Goal: Find specific page/section: Find specific page/section

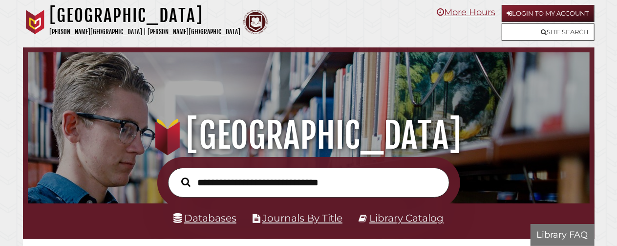
scroll to position [186, 557]
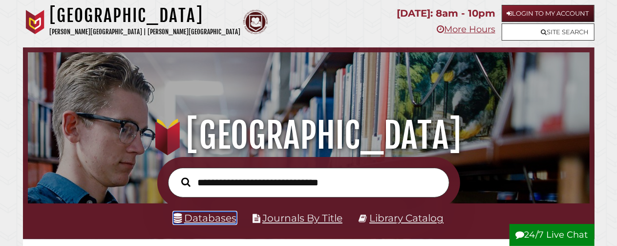
click at [218, 220] on link "Databases" at bounding box center [204, 217] width 63 height 12
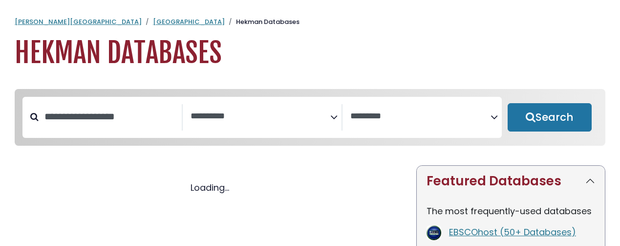
select select "Database Subject Filter"
select select "Database Vendors Filter"
select select "Database Subject Filter"
select select "Database Vendors Filter"
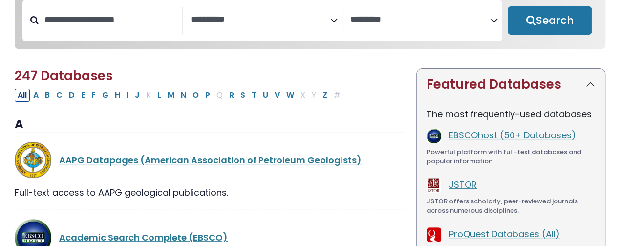
scroll to position [97, 0]
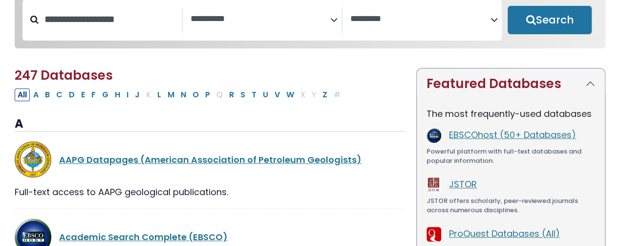
click at [267, 33] on div "**********" at bounding box center [263, 20] width 160 height 26
click at [336, 23] on icon "Search filters" at bounding box center [333, 18] width 7 height 15
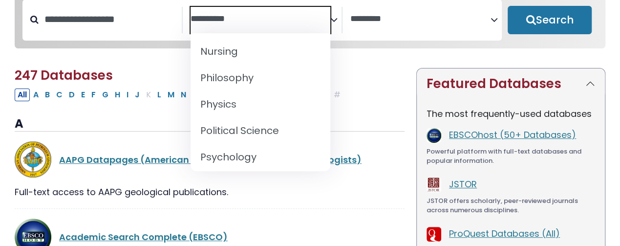
scroll to position [824, 0]
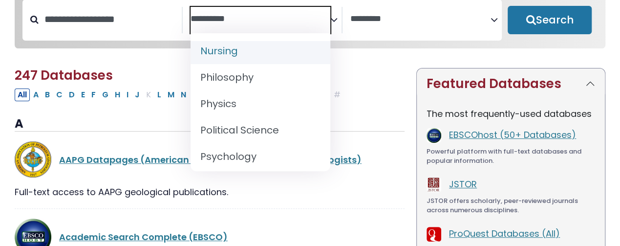
select select "*****"
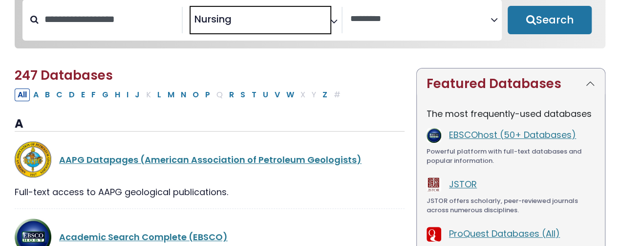
scroll to position [356, 0]
click at [545, 23] on button "Search" at bounding box center [549, 20] width 84 height 28
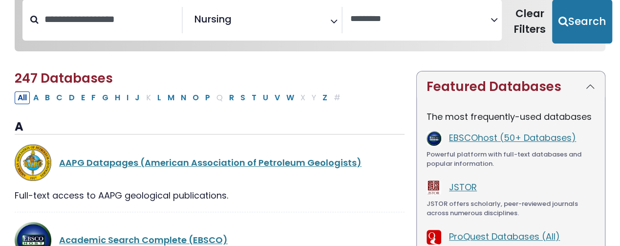
select select "Database Vendors Filter"
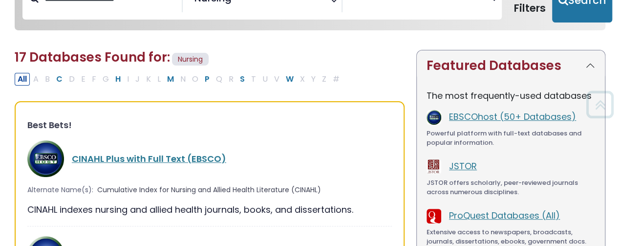
scroll to position [119, 0]
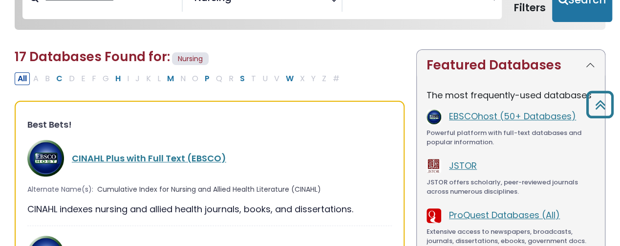
drag, startPoint x: 235, startPoint y: 158, endPoint x: 68, endPoint y: 158, distance: 167.0
click at [68, 158] on div "CINAHL Plus with Full Text (EBSCO)" at bounding box center [209, 158] width 364 height 37
copy link "CINAHL Plus with Full Text (EBSCO)"
